Goal: Task Accomplishment & Management: Manage account settings

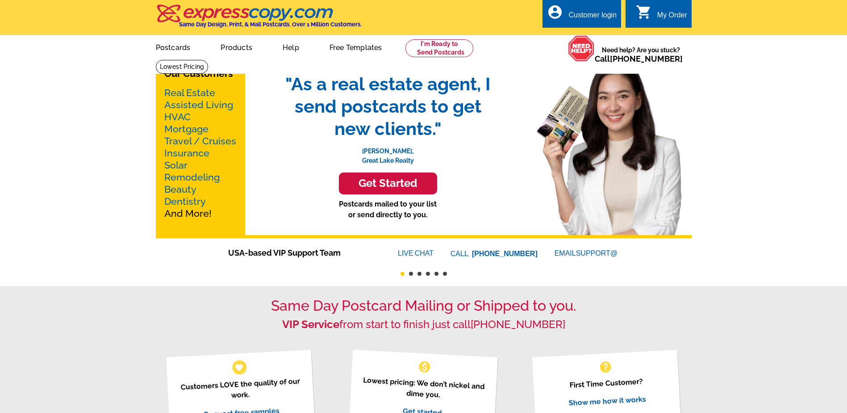
drag, startPoint x: 0, startPoint y: 0, endPoint x: 589, endPoint y: 14, distance: 589.0
click at [589, 14] on div "Customer login" at bounding box center [592, 17] width 48 height 13
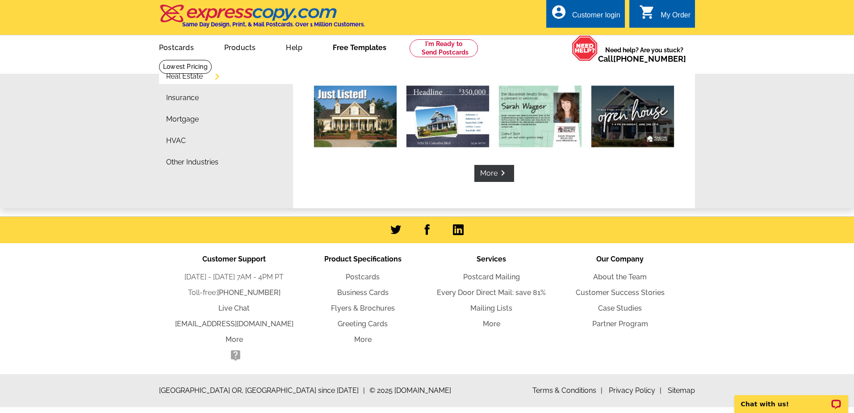
type input "brian@brianjohnson.biz"
click at [782, 161] on div "Real Estate Insurance Mortgage HVAC Other Industries More keyboard_arrow_right …" at bounding box center [427, 133] width 854 height 149
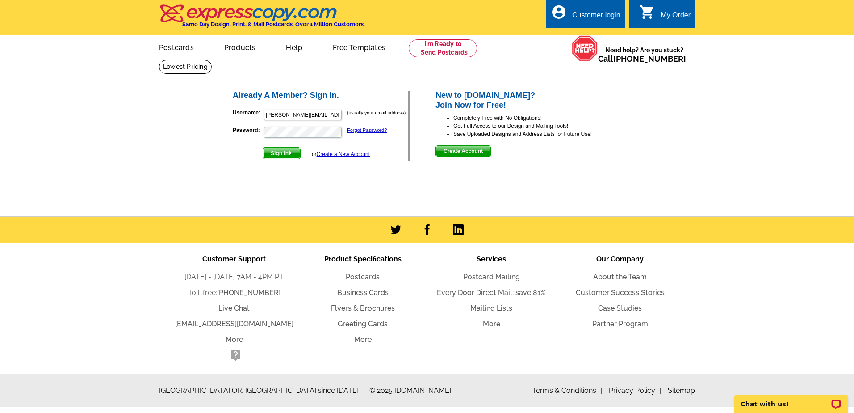
click at [277, 150] on span "Sign In" at bounding box center [281, 153] width 37 height 11
